Goal: Task Accomplishment & Management: Use online tool/utility

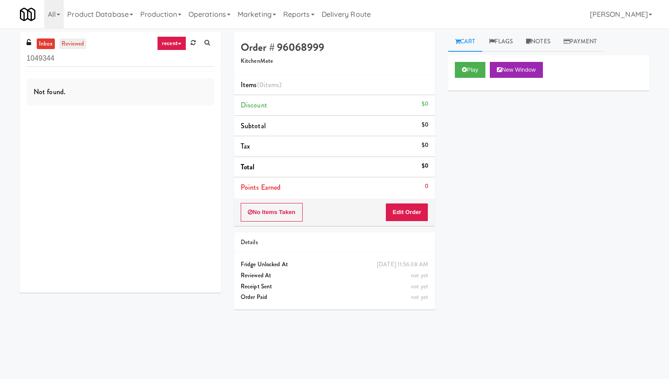
click at [63, 42] on link "reviewed" at bounding box center [72, 43] width 27 height 11
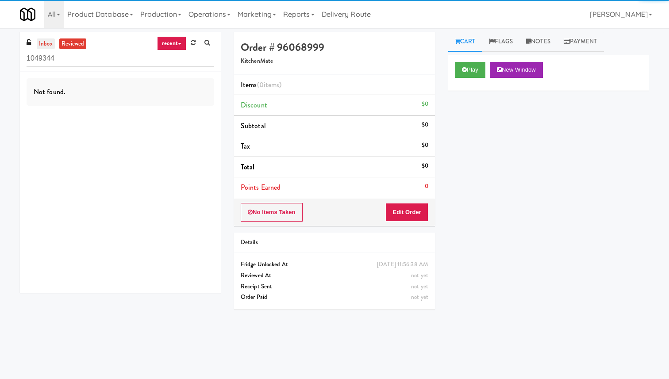
click at [45, 43] on link "inbox" at bounding box center [46, 43] width 18 height 11
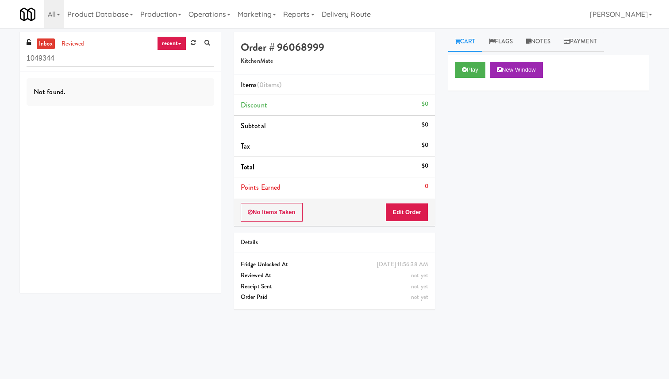
click at [171, 42] on link "recent" at bounding box center [171, 43] width 29 height 14
click at [180, 153] on link "admin unlock" at bounding box center [178, 155] width 71 height 16
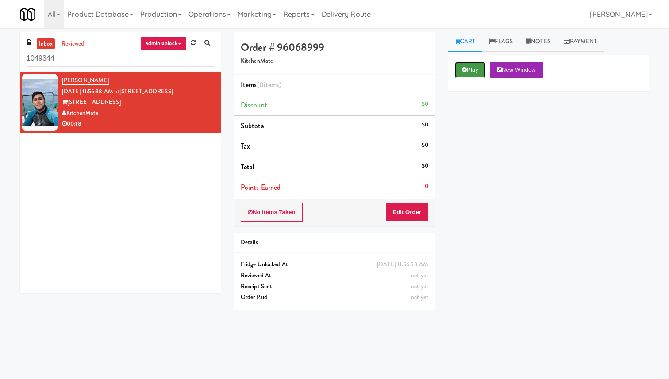
click at [471, 68] on button "Play" at bounding box center [470, 70] width 31 height 16
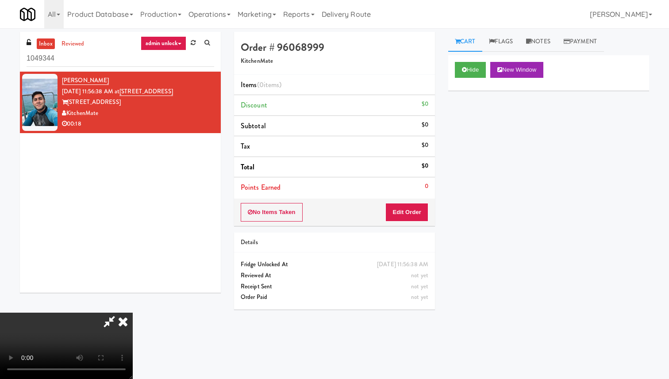
click at [133, 313] on icon at bounding box center [122, 322] width 19 height 18
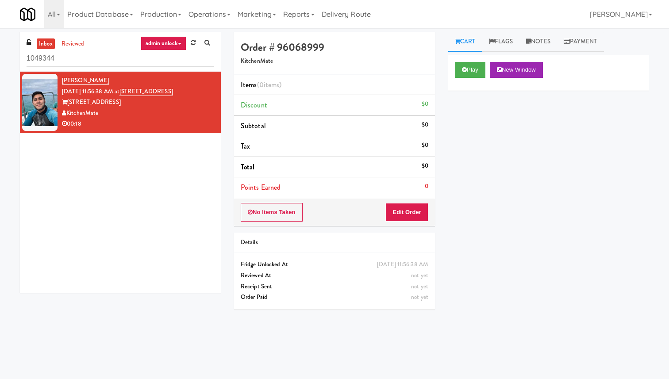
click at [483, 188] on div "Play New Window Primary Flag Clear Flag if unable to determine what was taken o…" at bounding box center [548, 221] width 201 height 332
click at [508, 41] on link "Flags" at bounding box center [501, 42] width 38 height 20
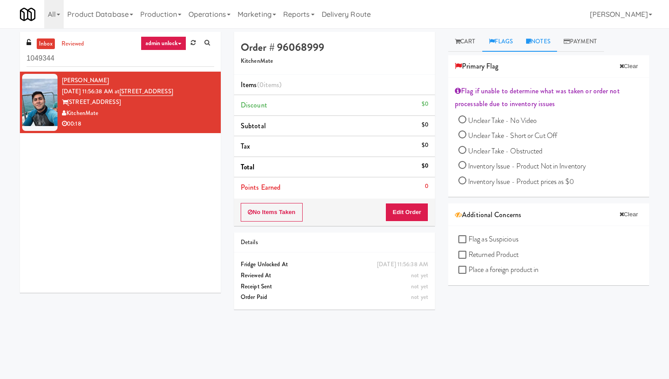
click at [533, 42] on link "Notes" at bounding box center [538, 42] width 38 height 20
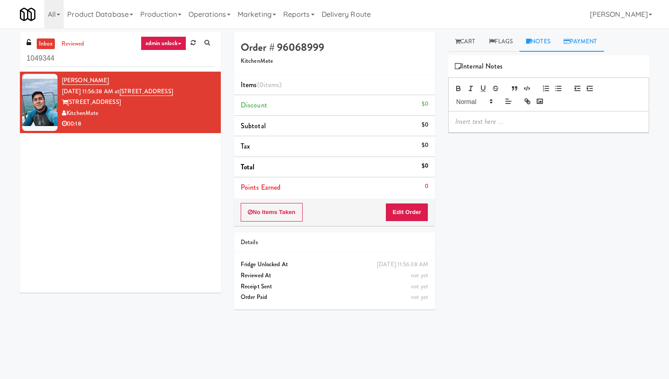
click at [583, 42] on link "Payment" at bounding box center [580, 42] width 47 height 20
click at [531, 39] on icon at bounding box center [528, 41] width 5 height 6
click at [497, 38] on link "Flags" at bounding box center [501, 42] width 38 height 20
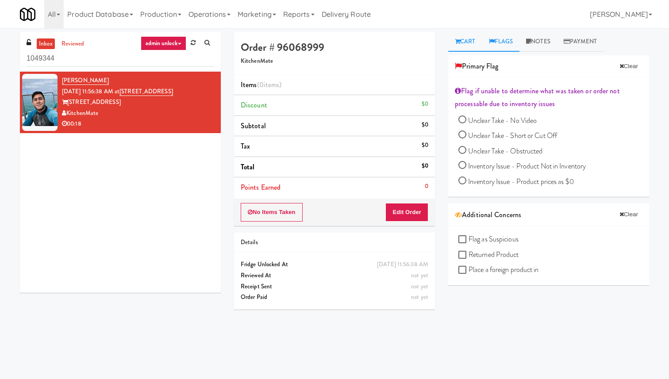
click at [466, 38] on link "Cart" at bounding box center [465, 42] width 34 height 20
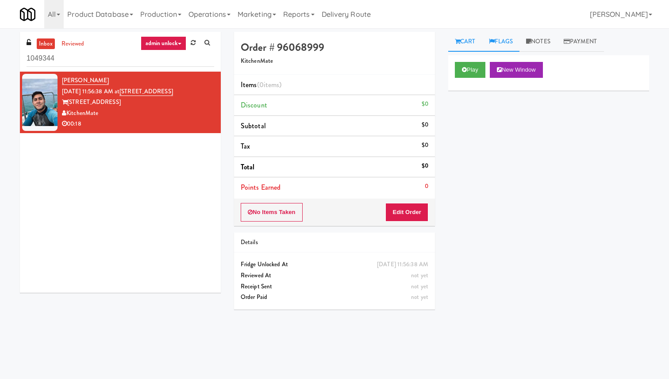
click at [504, 38] on link "Flags" at bounding box center [501, 42] width 38 height 20
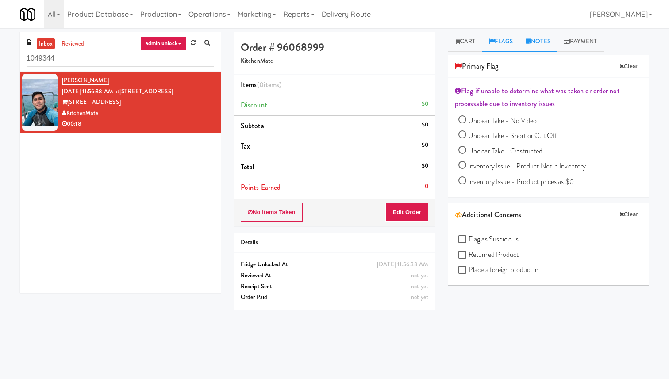
click at [547, 45] on link "Notes" at bounding box center [538, 42] width 38 height 20
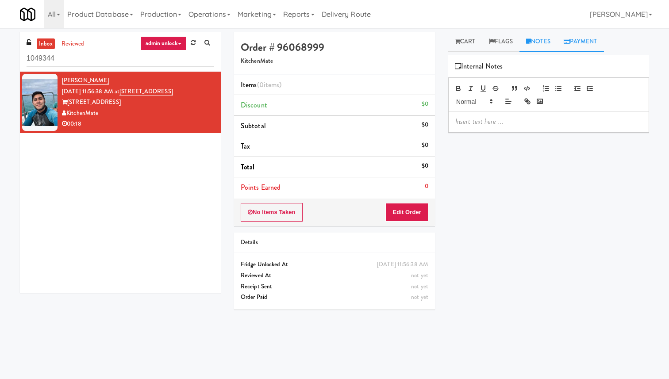
click at [585, 41] on link "Payment" at bounding box center [580, 42] width 47 height 20
click at [469, 35] on link "Cart" at bounding box center [465, 42] width 34 height 20
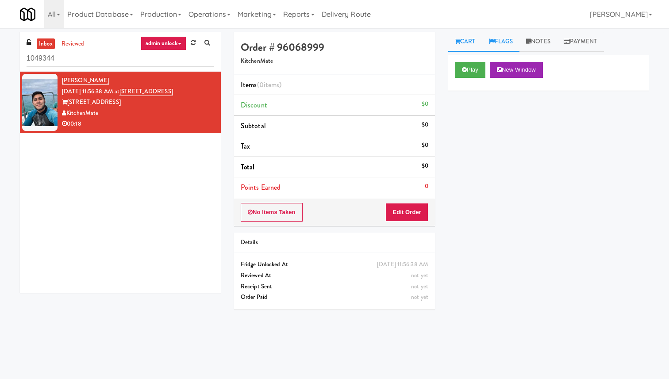
click at [499, 42] on link "Flags" at bounding box center [501, 42] width 38 height 20
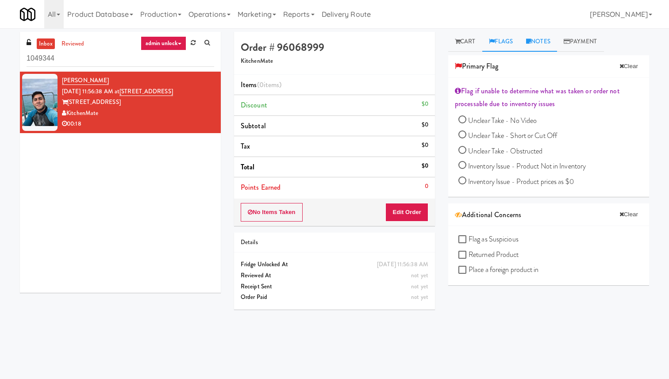
click at [539, 40] on link "Notes" at bounding box center [538, 42] width 38 height 20
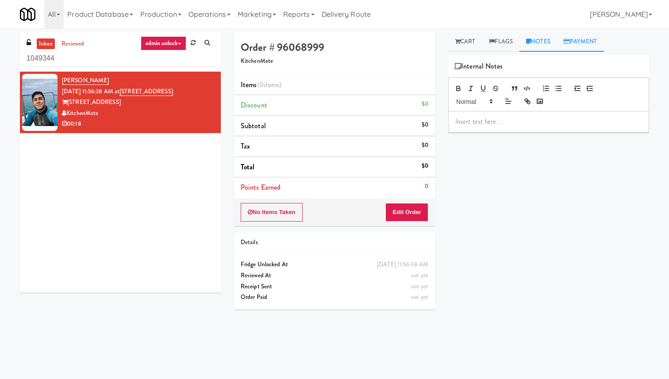
click at [583, 44] on link "Payment" at bounding box center [580, 42] width 47 height 20
click at [500, 43] on link "Flags" at bounding box center [501, 42] width 38 height 20
